Goal: Find specific page/section: Find specific page/section

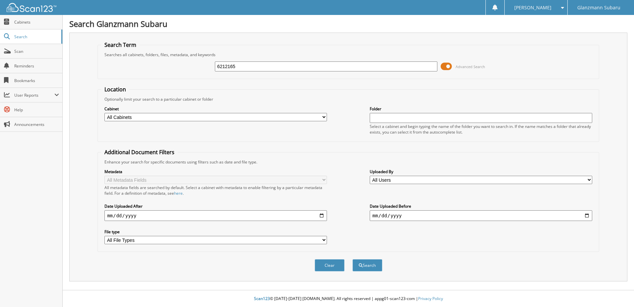
type input "6212165"
click at [353, 259] on button "Search" at bounding box center [368, 265] width 30 height 12
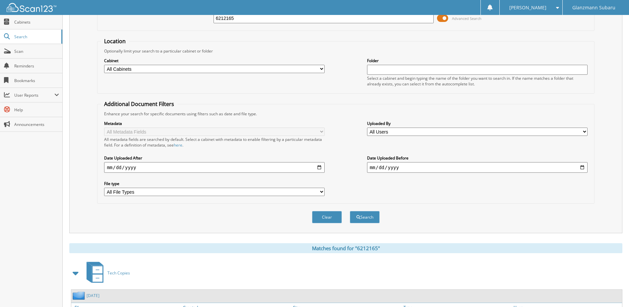
scroll to position [101, 0]
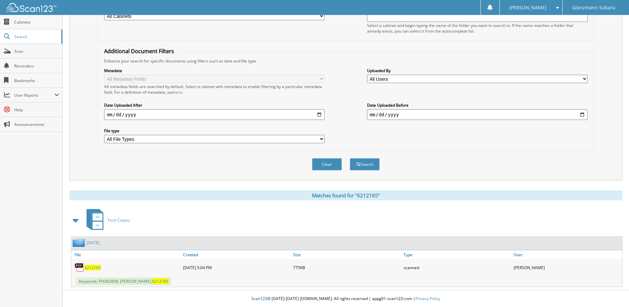
click at [93, 267] on span "6212165" at bounding box center [93, 267] width 16 height 6
